Goal: Task Accomplishment & Management: Use online tool/utility

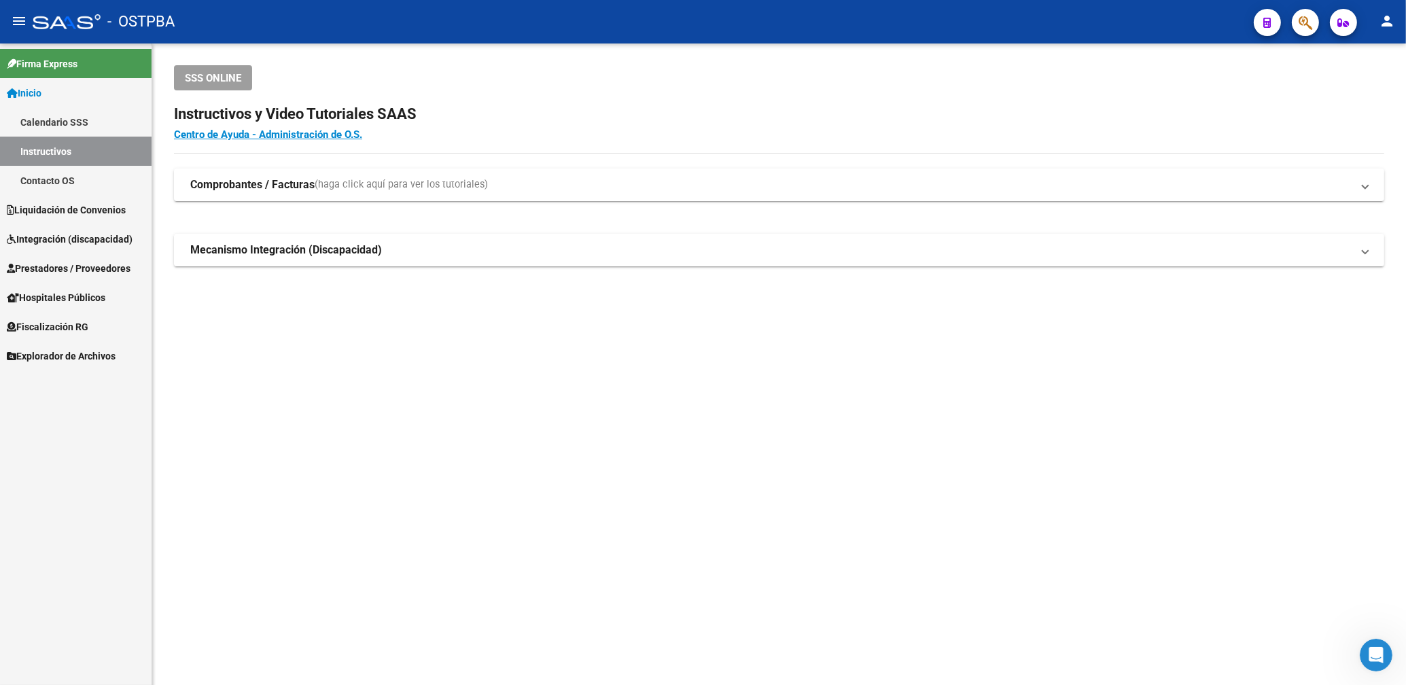
click at [109, 271] on span "Prestadores / Proveedores" at bounding box center [69, 268] width 124 height 15
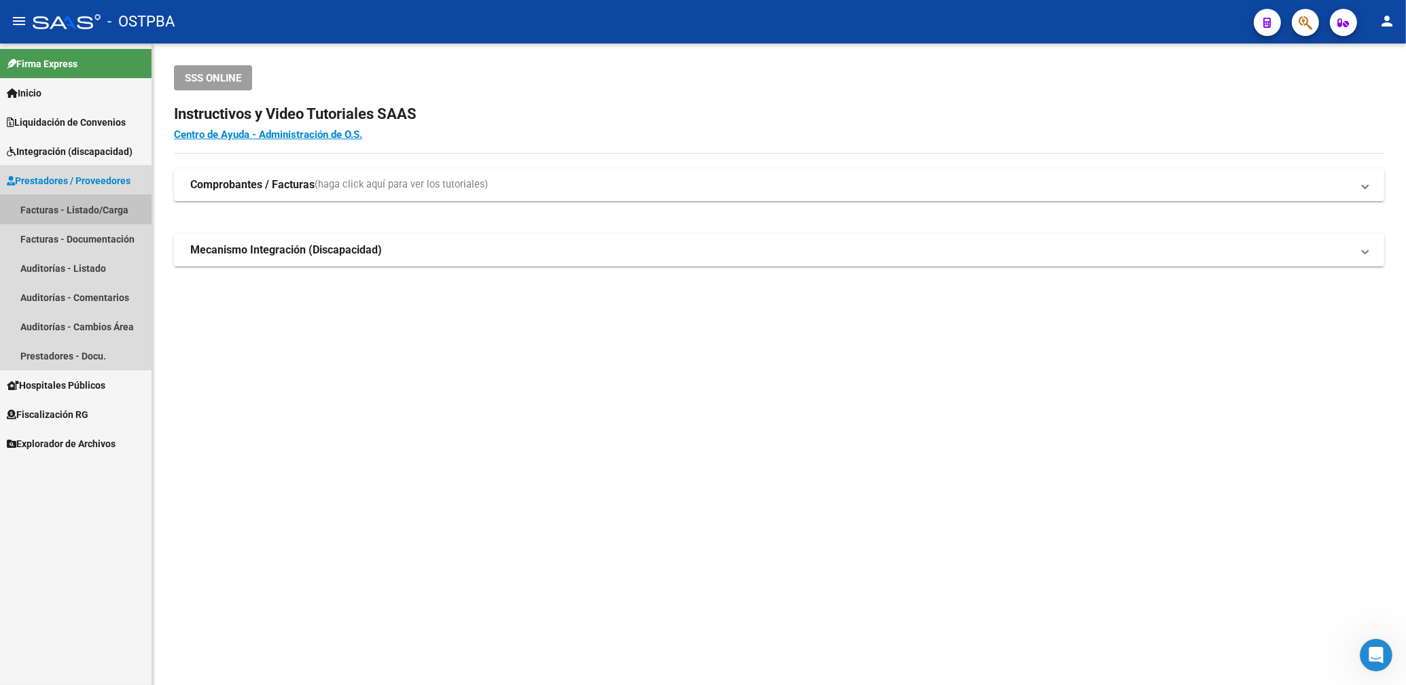
click at [89, 214] on link "Facturas - Listado/Carga" at bounding box center [76, 209] width 152 height 29
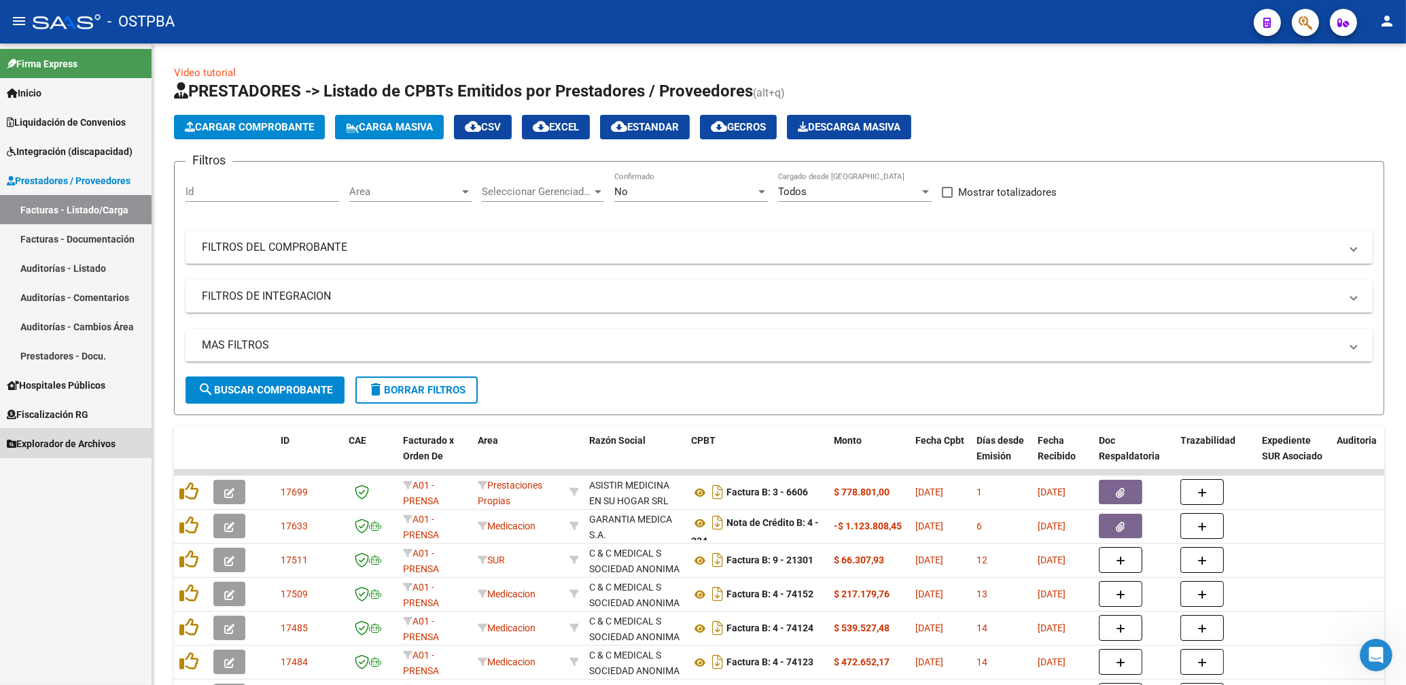
click at [79, 443] on span "Explorador de Archivos" at bounding box center [61, 443] width 109 height 15
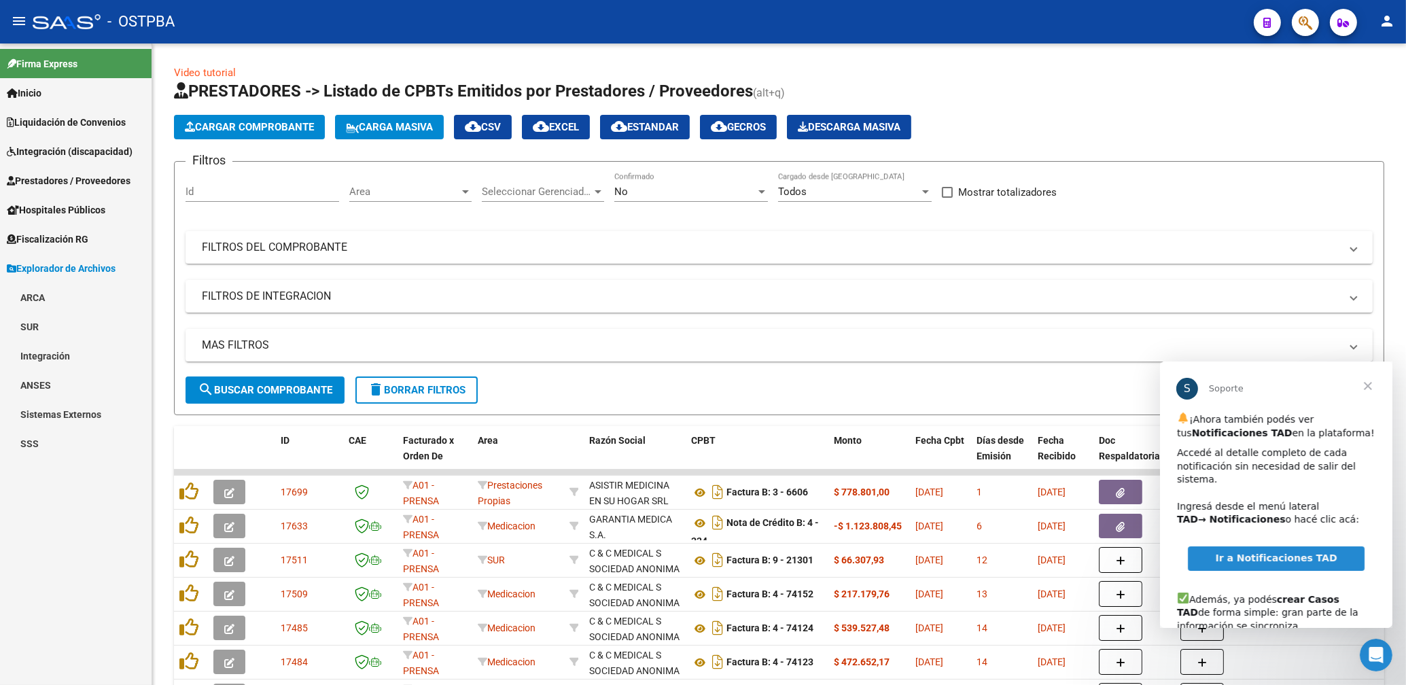
click at [1373, 384] on span "Cerrar" at bounding box center [1367, 385] width 49 height 49
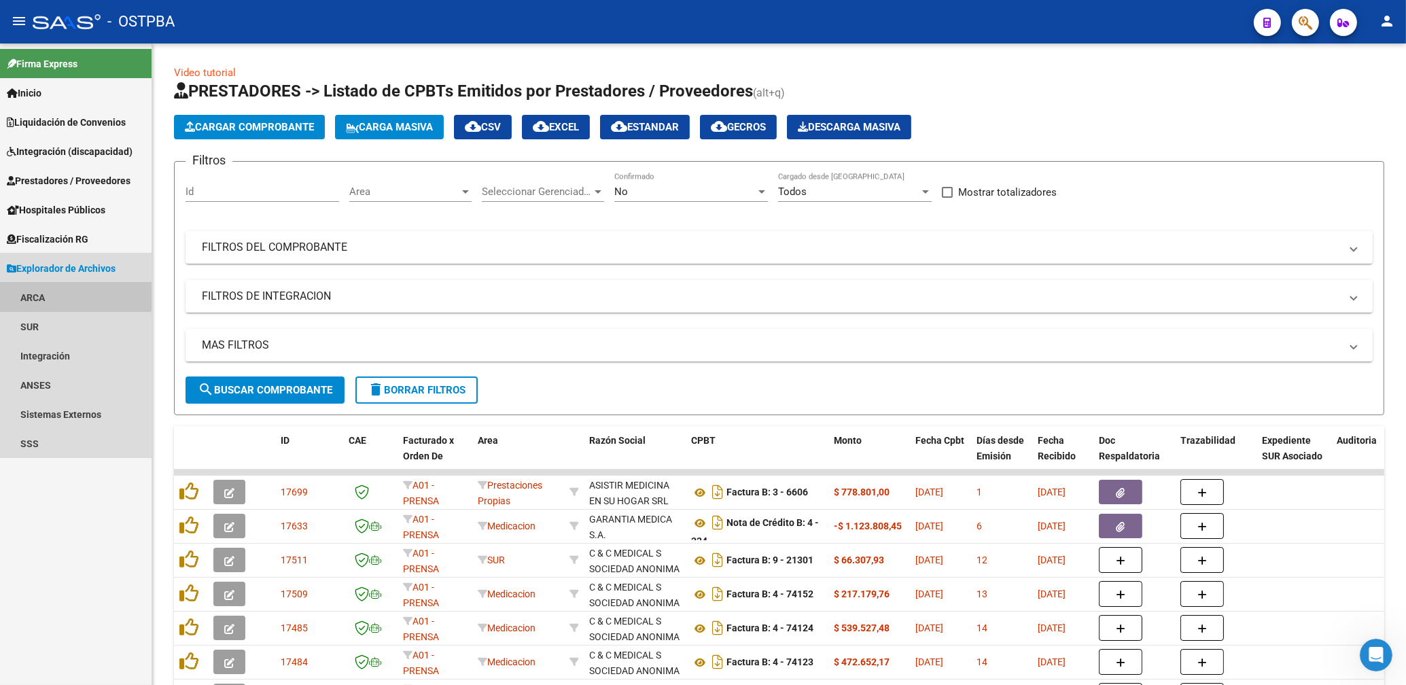
click at [37, 292] on link "ARCA" at bounding box center [76, 297] width 152 height 29
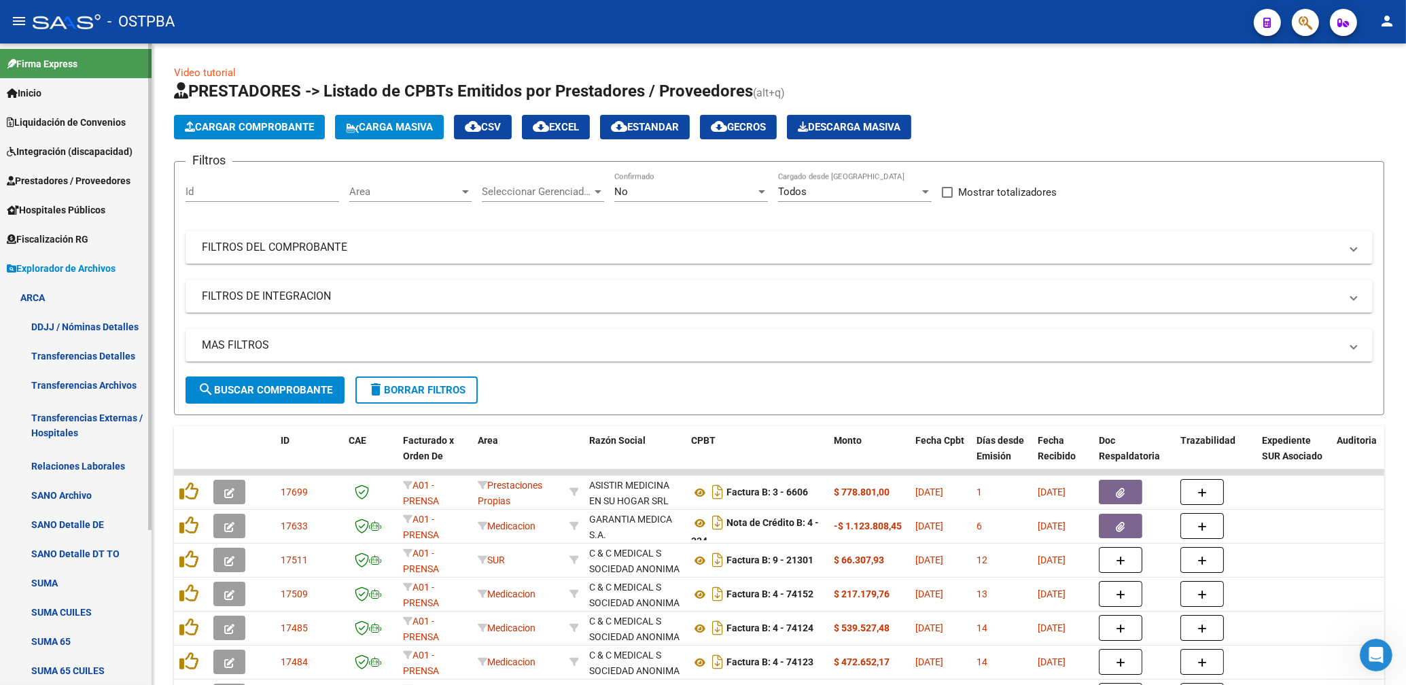
click at [97, 389] on link "Transferencias Archivos" at bounding box center [76, 384] width 152 height 29
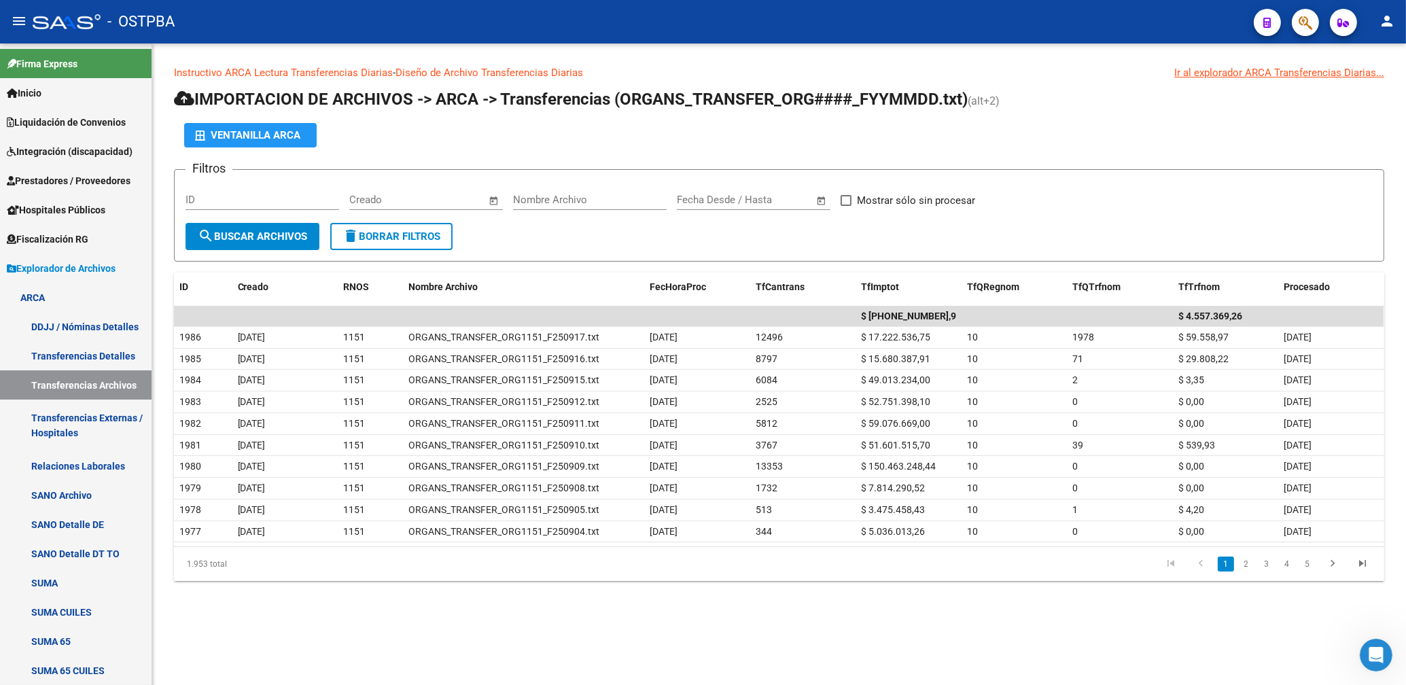
click at [551, 222] on div "Nombre Archivo" at bounding box center [590, 202] width 154 height 42
click at [73, 386] on link "Transferencias Archivos" at bounding box center [76, 384] width 152 height 29
click at [1253, 564] on link "2" at bounding box center [1246, 564] width 16 height 15
click at [1263, 566] on link "3" at bounding box center [1267, 564] width 16 height 15
click at [1223, 562] on link "1" at bounding box center [1226, 564] width 16 height 15
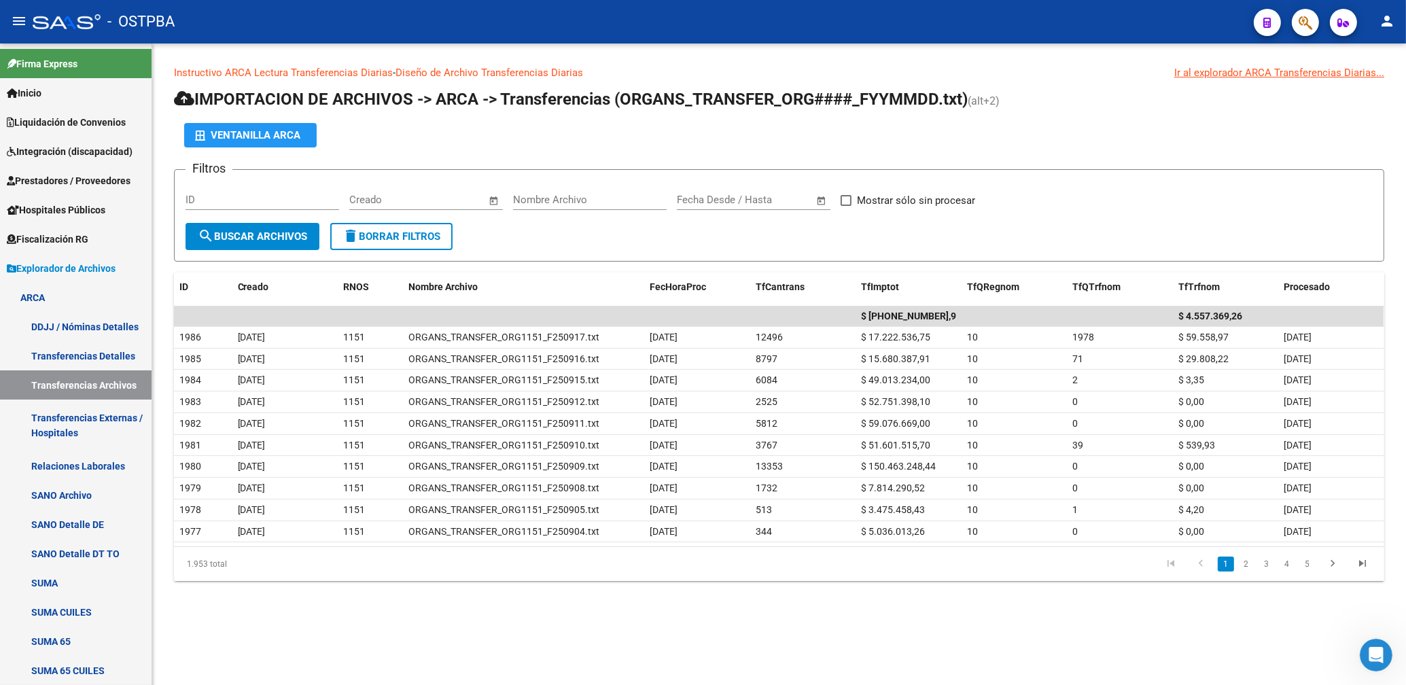
click at [169, 622] on div "Instructivo ARCA Lectura Transferencias Diarias - Diseño de Archivo Transferenc…" at bounding box center [779, 333] width 1254 height 581
click at [77, 181] on span "Prestadores / Proveedores" at bounding box center [69, 180] width 124 height 15
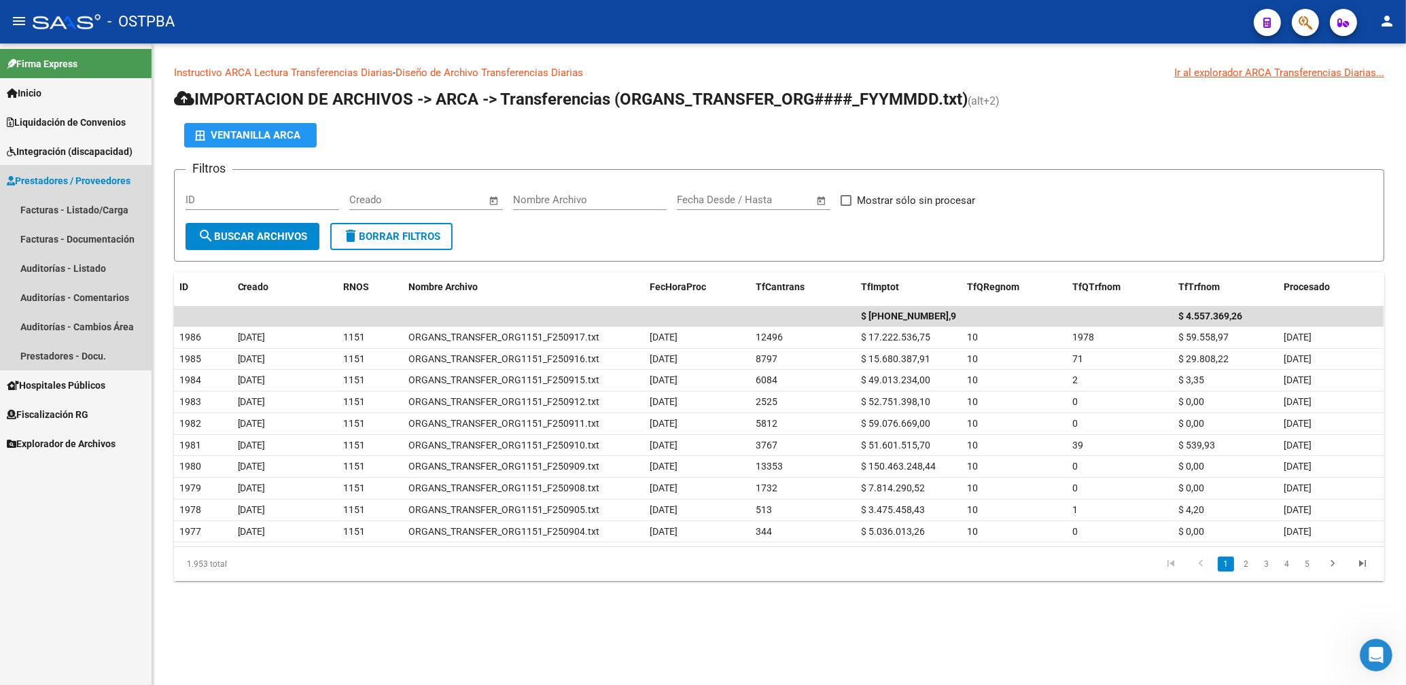
click at [109, 183] on span "Prestadores / Proveedores" at bounding box center [69, 180] width 124 height 15
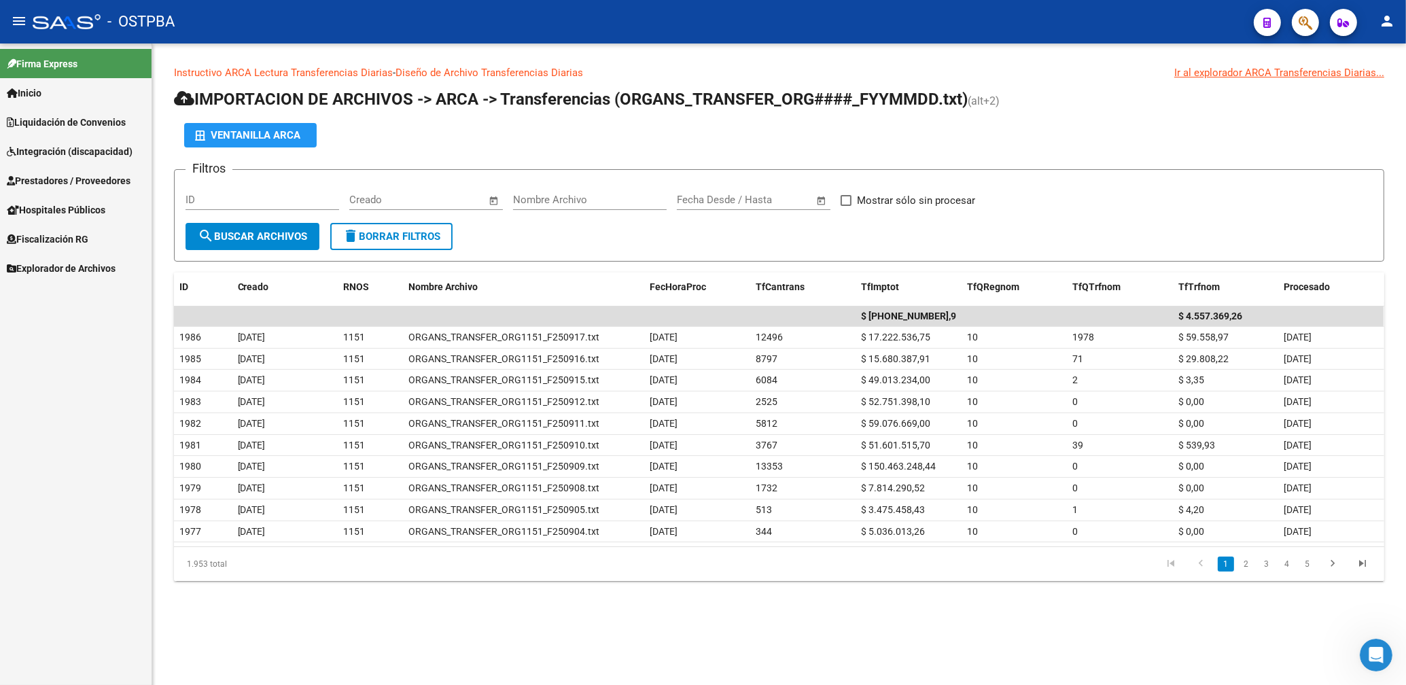
click at [84, 181] on span "Prestadores / Proveedores" at bounding box center [69, 180] width 124 height 15
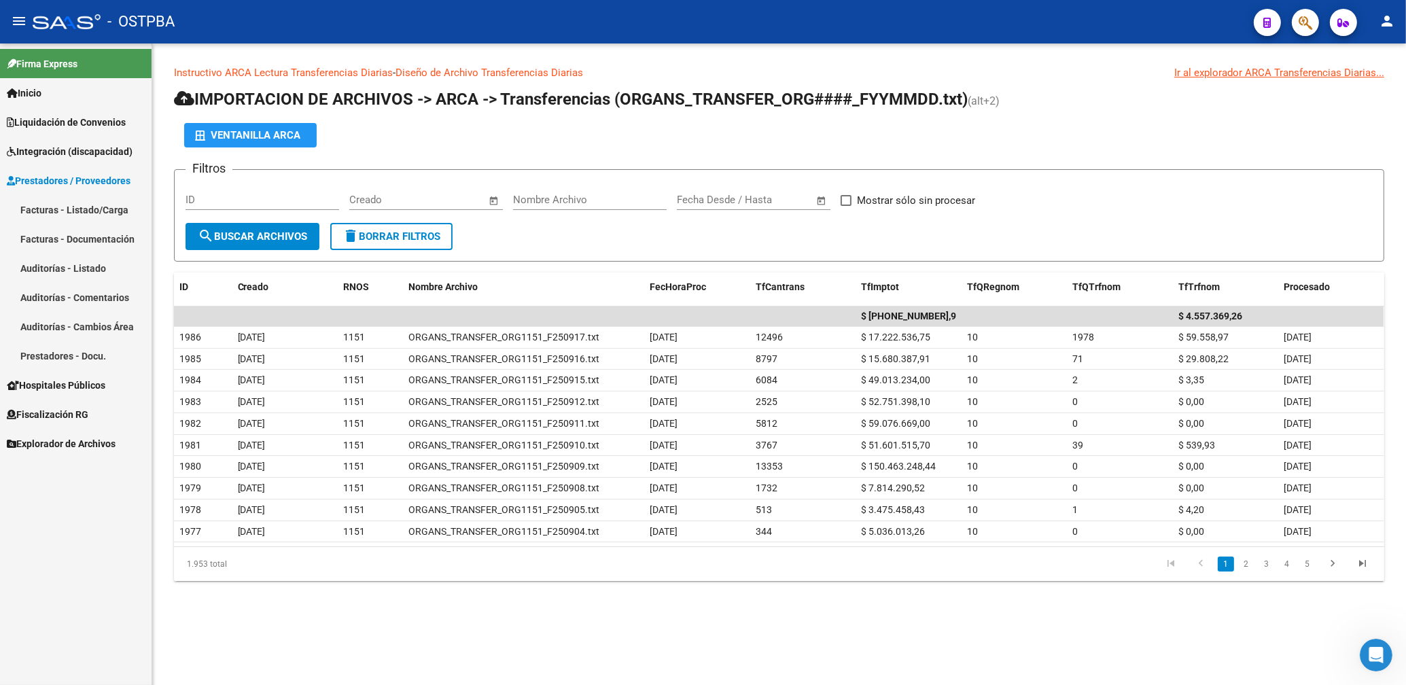
click at [71, 239] on link "Facturas - Documentación" at bounding box center [76, 238] width 152 height 29
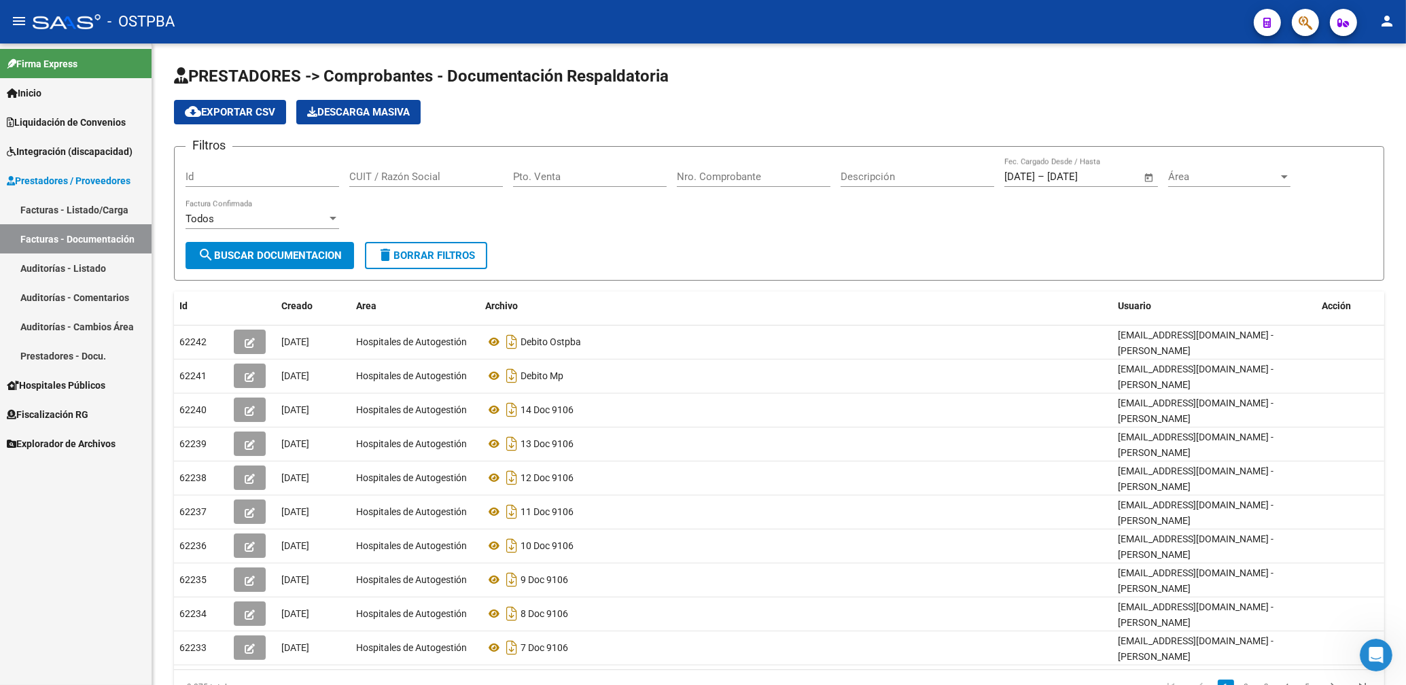
click at [71, 209] on link "Facturas - Listado/Carga" at bounding box center [76, 209] width 152 height 29
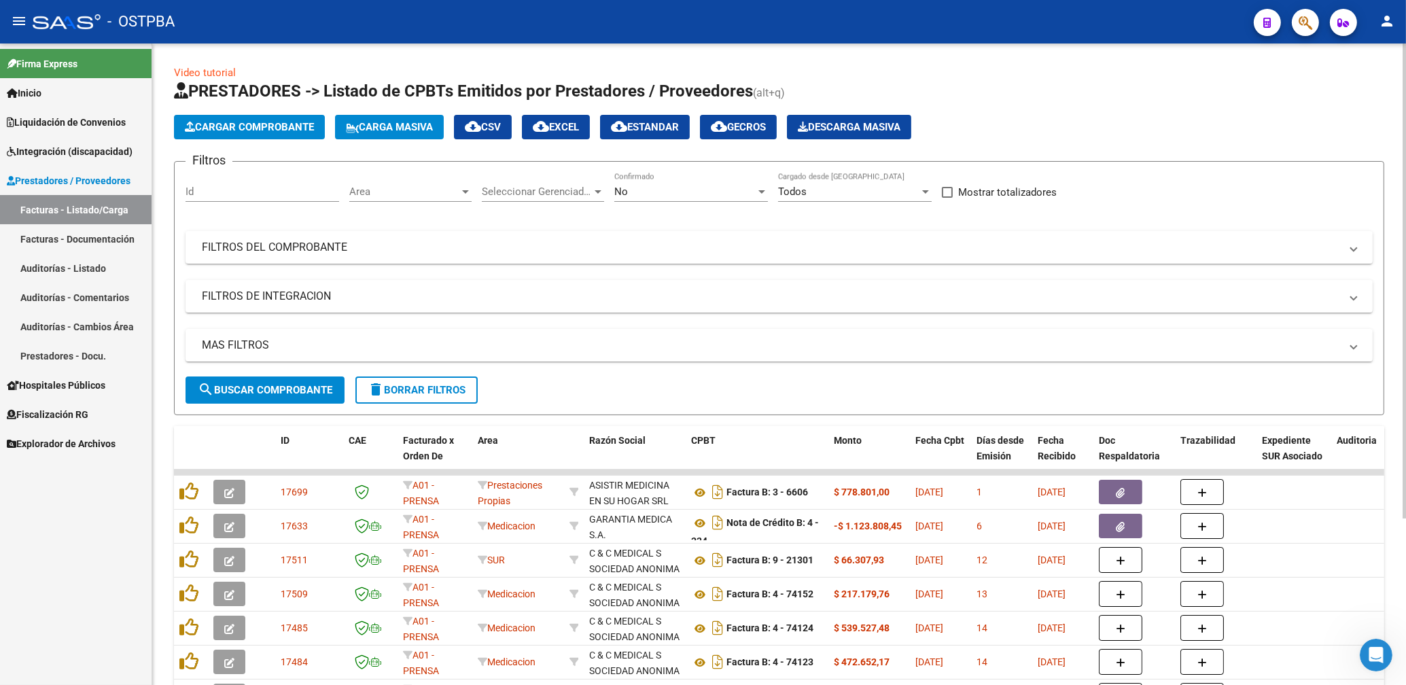
click at [417, 193] on span "Area" at bounding box center [404, 192] width 110 height 12
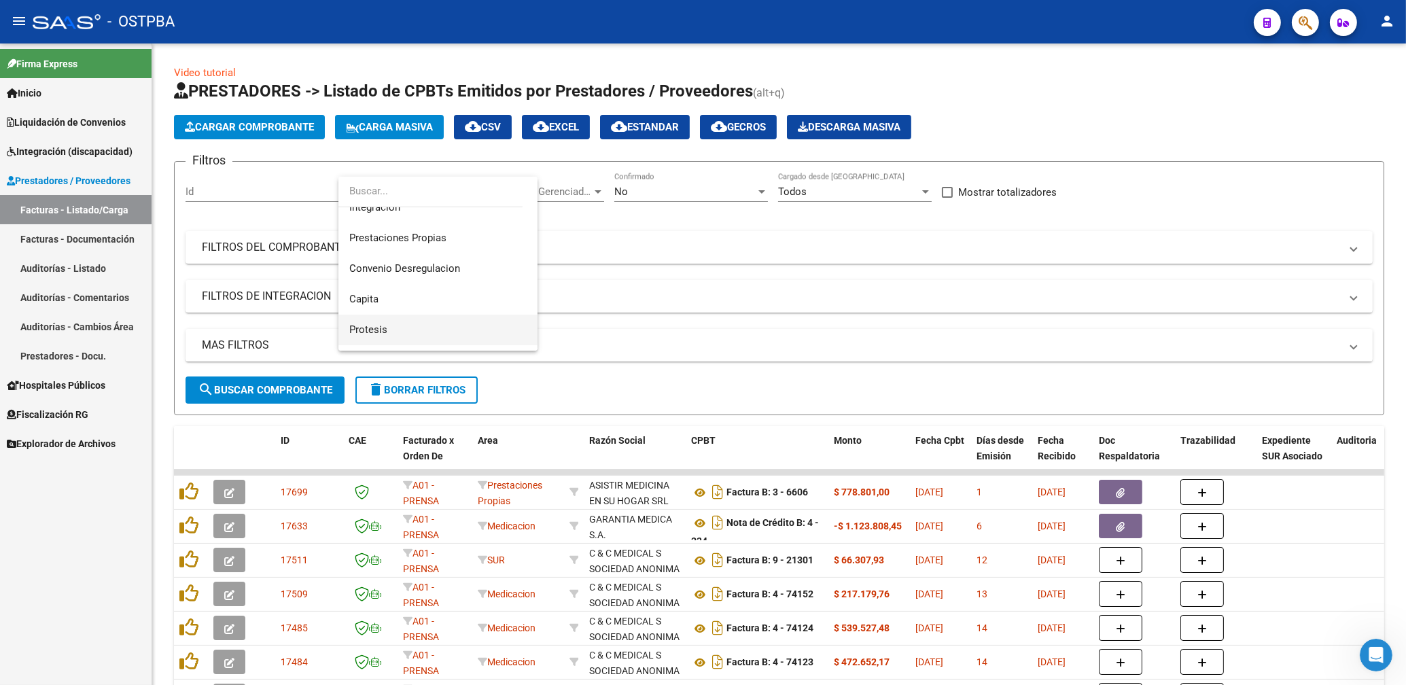
scroll to position [148, 0]
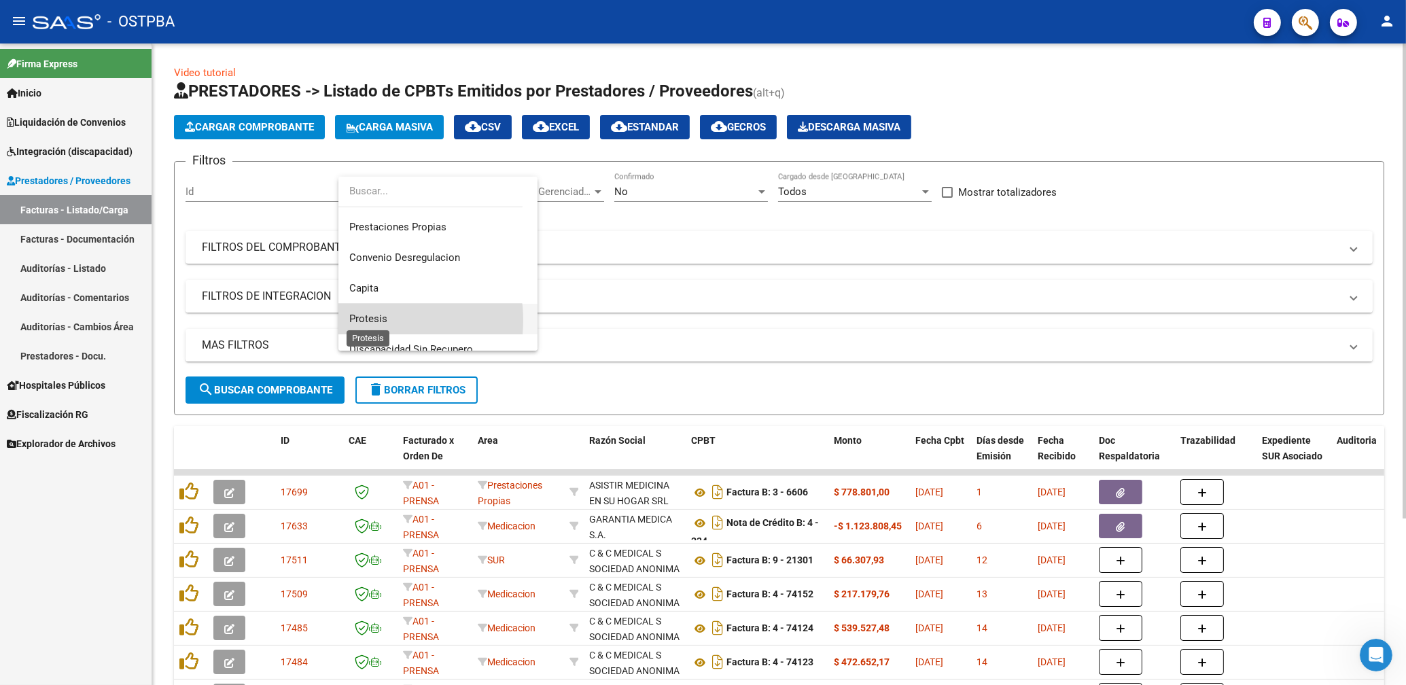
drag, startPoint x: 376, startPoint y: 319, endPoint x: 471, endPoint y: 282, distance: 102.2
click at [379, 315] on span "Protesis" at bounding box center [368, 319] width 38 height 12
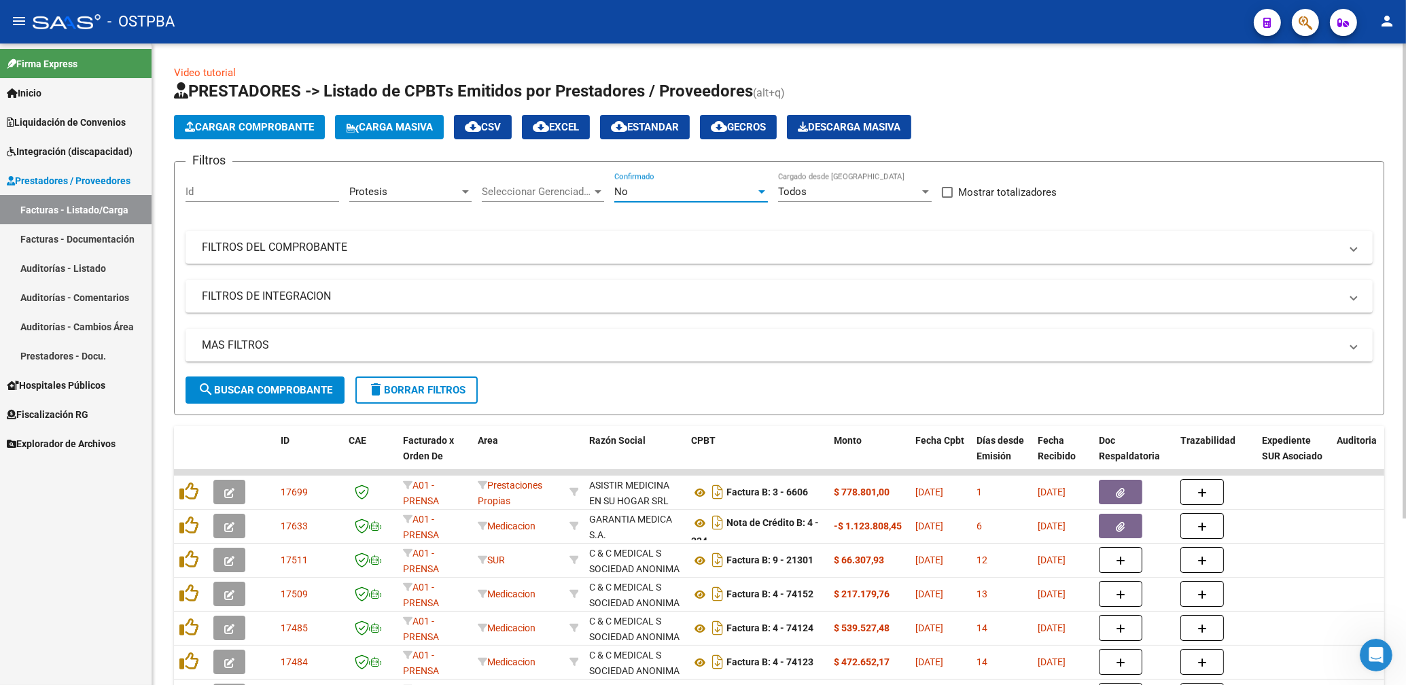
click at [650, 197] on div "No" at bounding box center [684, 192] width 141 height 12
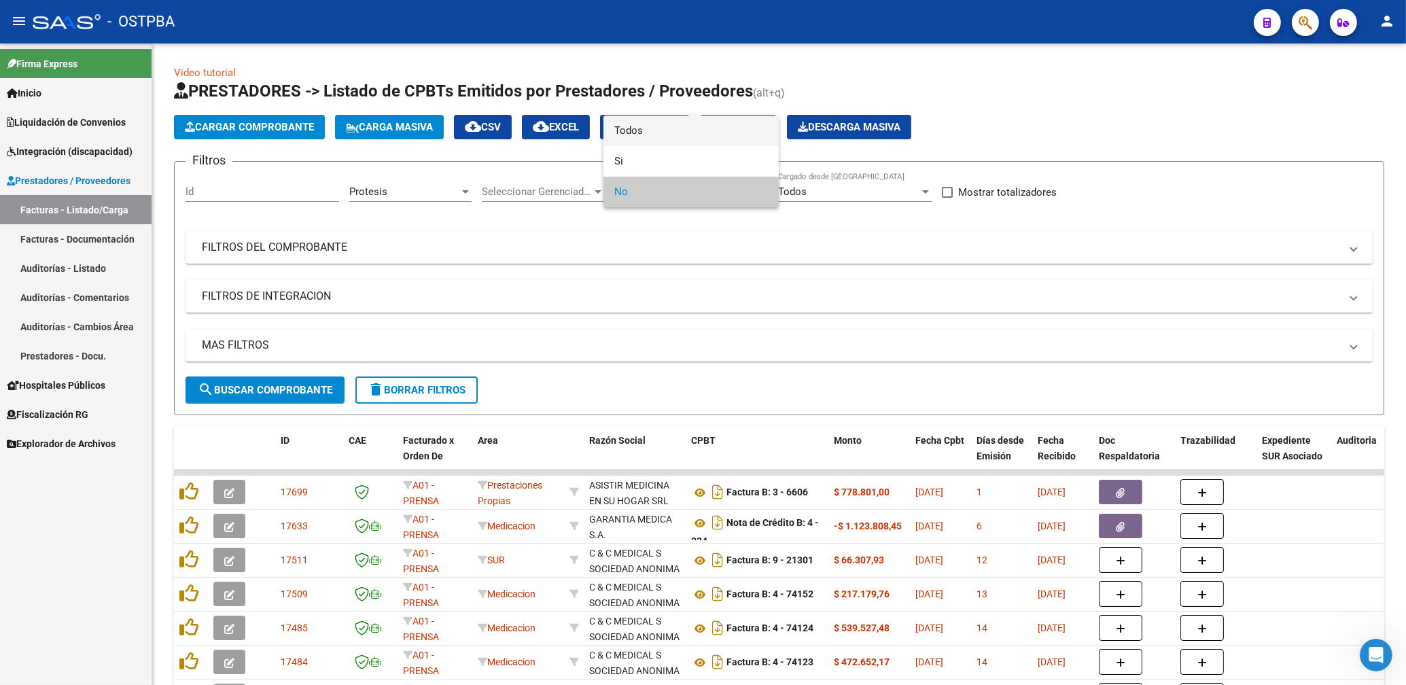
click at [630, 131] on span "Todos" at bounding box center [691, 131] width 154 height 31
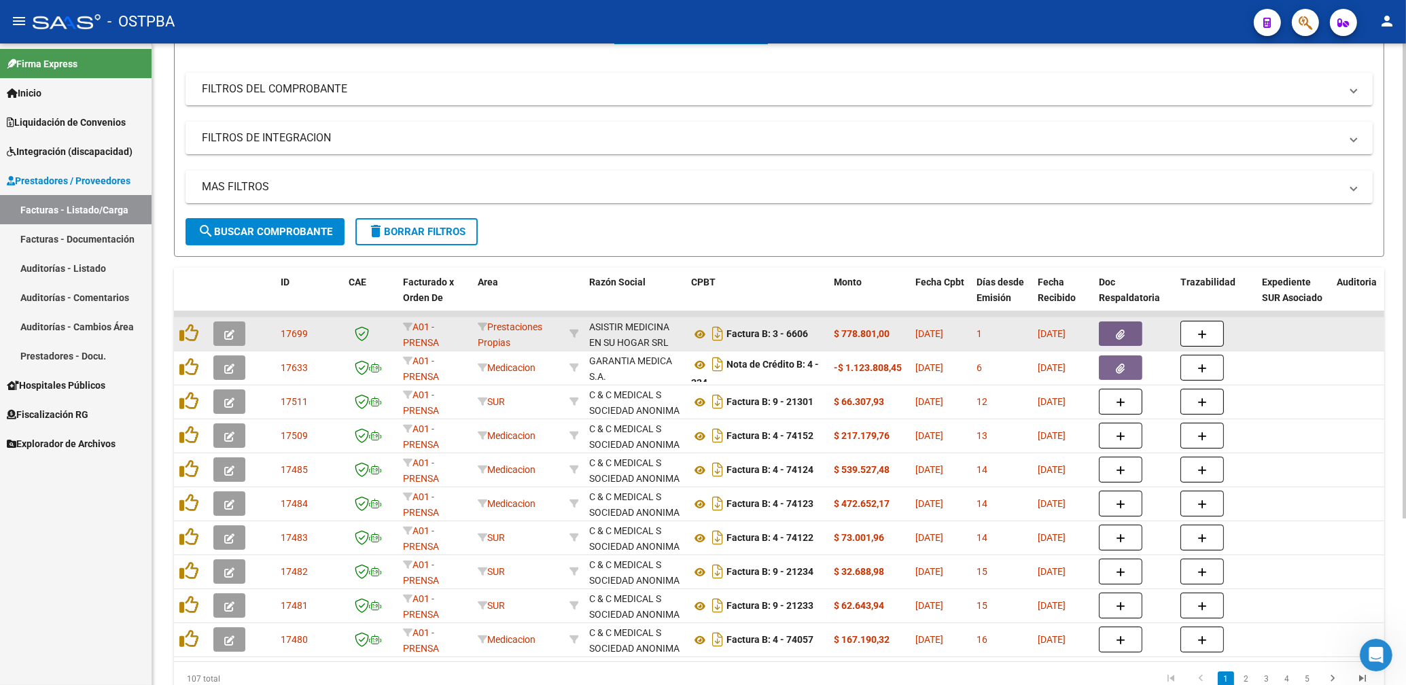
scroll to position [224, 0]
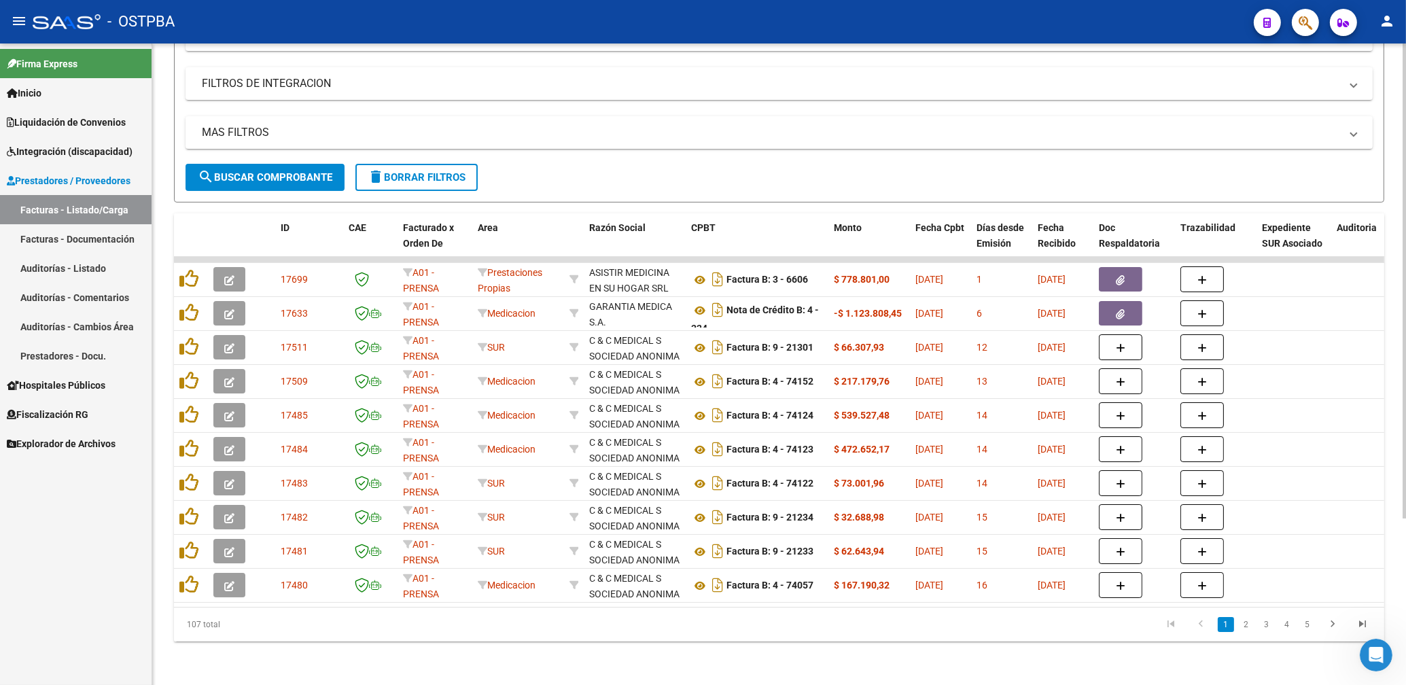
drag, startPoint x: 268, startPoint y: 165, endPoint x: 286, endPoint y: 169, distance: 18.1
click at [269, 171] on span "search Buscar Comprobante" at bounding box center [265, 177] width 135 height 12
